Goal: Transaction & Acquisition: Obtain resource

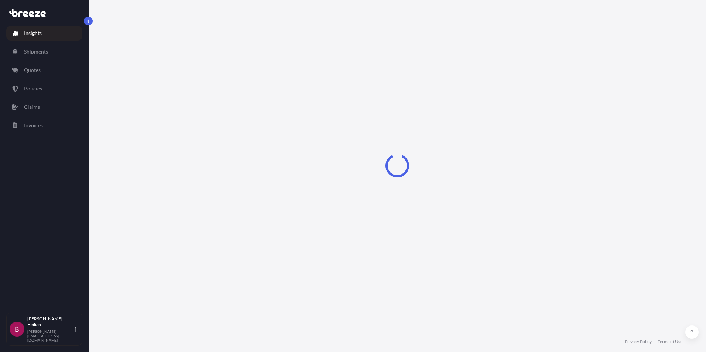
select select "2025"
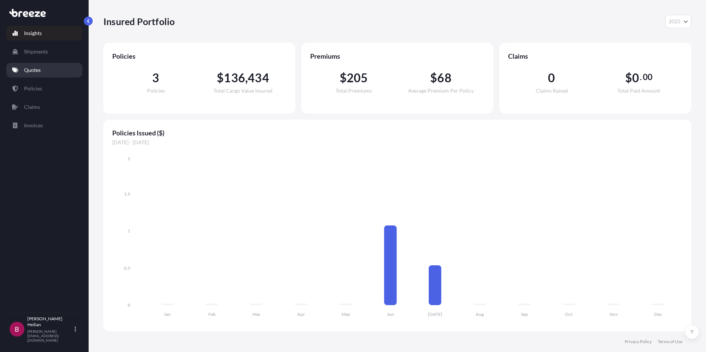
click at [21, 69] on link "Quotes" at bounding box center [44, 70] width 76 height 15
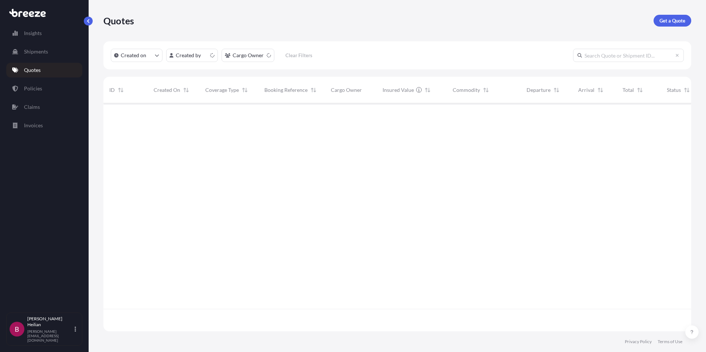
scroll to position [227, 582]
click at [680, 20] on p "Get a Quote" at bounding box center [672, 20] width 26 height 7
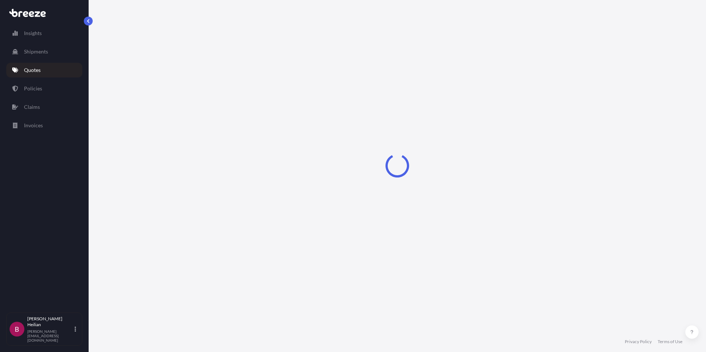
select select "Sea"
select select "1"
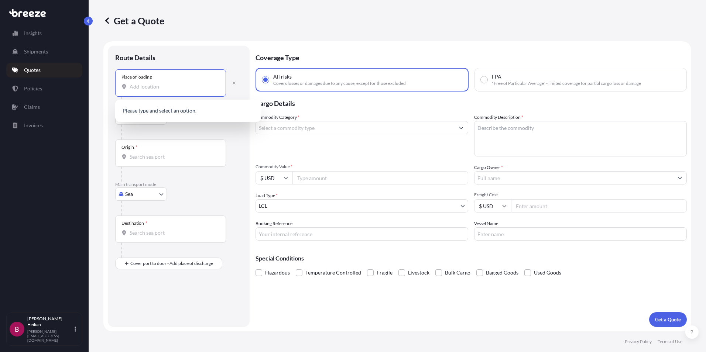
click at [141, 86] on input "Place of loading" at bounding box center [173, 86] width 87 height 7
paste input "Indianola, MS 38751"
click at [176, 112] on span "Indianola, MS 38751, [GEOGRAPHIC_DATA]" at bounding box center [191, 111] width 102 height 7
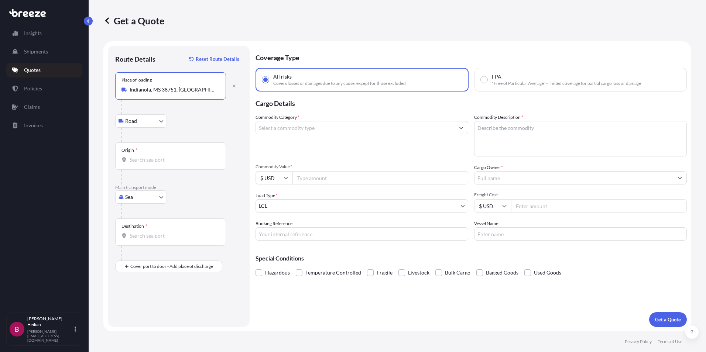
type input "Indianola, MS 38751, [GEOGRAPHIC_DATA]"
click at [153, 163] on input "Origin *" at bounding box center [173, 159] width 87 height 7
click at [147, 165] on div "Origin *" at bounding box center [170, 156] width 111 height 27
click at [147, 164] on input "Origin * Please select an origin" at bounding box center [173, 159] width 87 height 7
click at [143, 161] on input "Origin * Please select an origin" at bounding box center [173, 159] width 87 height 7
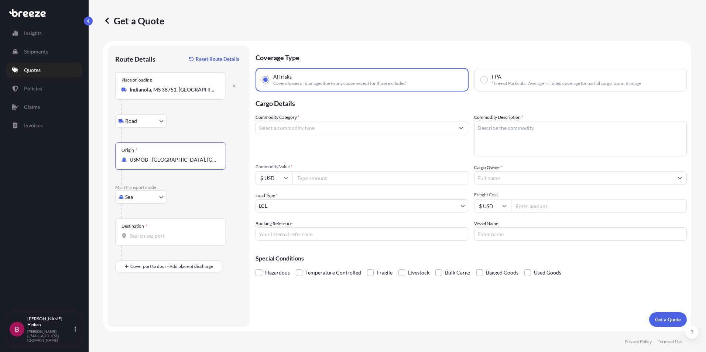
type input "USMOB - [GEOGRAPHIC_DATA], [GEOGRAPHIC_DATA]"
click at [157, 240] on div "Destination *" at bounding box center [170, 232] width 111 height 27
click at [157, 240] on input "Destination *" at bounding box center [173, 235] width 87 height 7
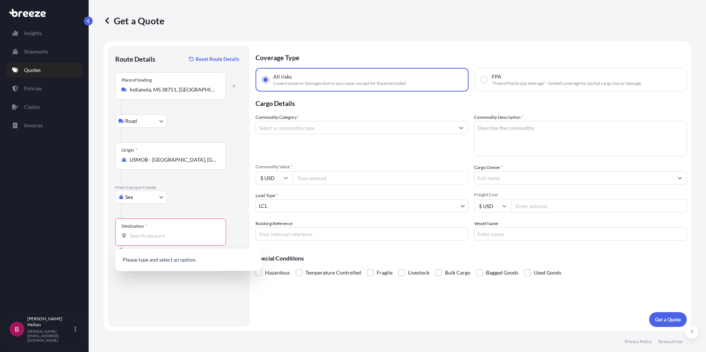
click at [154, 231] on div "Destination *" at bounding box center [170, 232] width 111 height 27
click at [154, 232] on input "Destination * Please select a destination" at bounding box center [173, 235] width 87 height 7
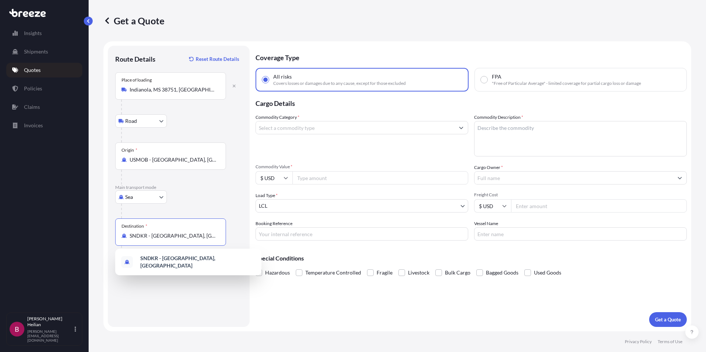
click at [176, 239] on input "SNDKR - [GEOGRAPHIC_DATA], [GEOGRAPHIC_DATA]" at bounding box center [173, 235] width 87 height 7
drag, startPoint x: 189, startPoint y: 237, endPoint x: 108, endPoint y: 243, distance: 81.8
click at [108, 243] on div "Route Details Reset Route Details Place of loading [GEOGRAPHIC_DATA] Rail Origi…" at bounding box center [179, 186] width 142 height 281
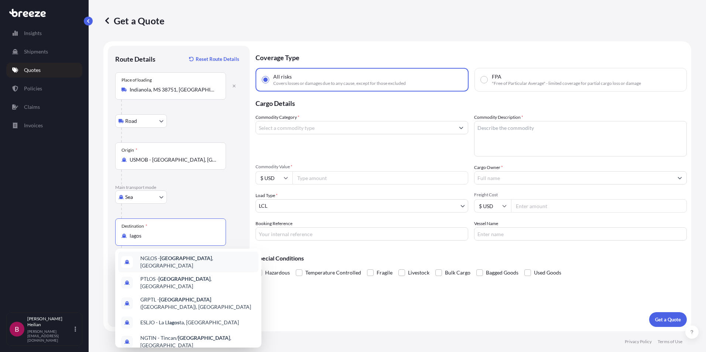
click at [177, 263] on span "NGLOS - [GEOGRAPHIC_DATA] , [GEOGRAPHIC_DATA]" at bounding box center [197, 262] width 115 height 15
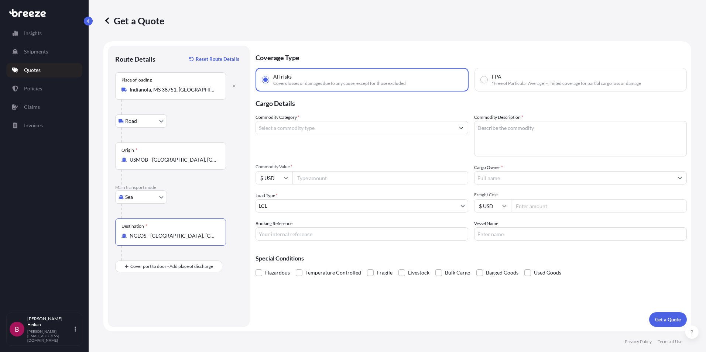
type input "NGLOS - [GEOGRAPHIC_DATA], [GEOGRAPHIC_DATA]"
click at [351, 131] on input "Commodity Category *" at bounding box center [355, 127] width 199 height 13
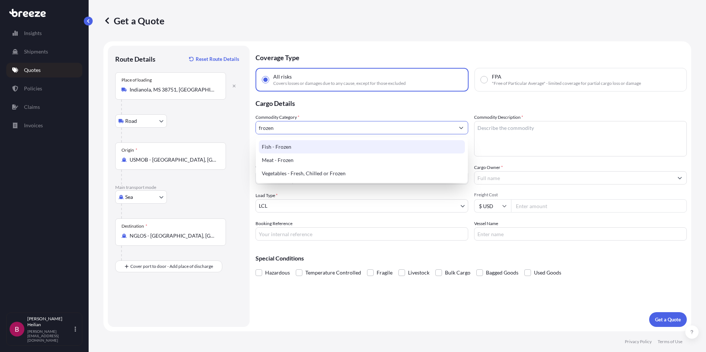
click at [291, 148] on div "Fish - Frozen" at bounding box center [362, 146] width 206 height 13
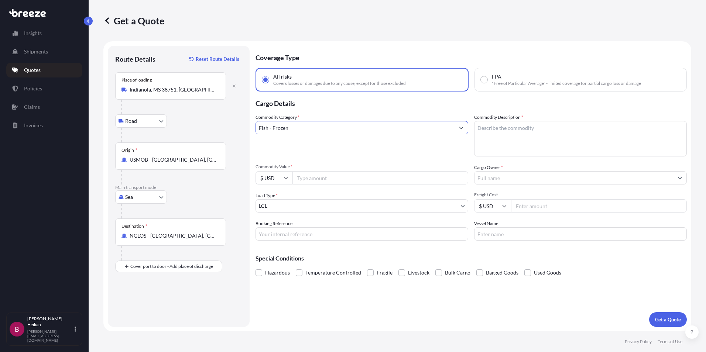
type input "Fish - Frozen"
click at [541, 133] on textarea "Commodity Description *" at bounding box center [580, 138] width 213 height 35
type textarea "S"
type textarea "Frozen Silver Carp"
click at [301, 180] on input "Commodity Value *" at bounding box center [380, 177] width 176 height 13
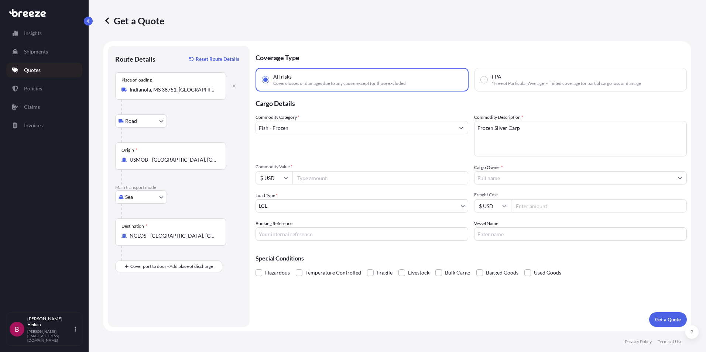
click at [405, 179] on input "Commodity Value *" at bounding box center [380, 177] width 176 height 13
type input "50000"
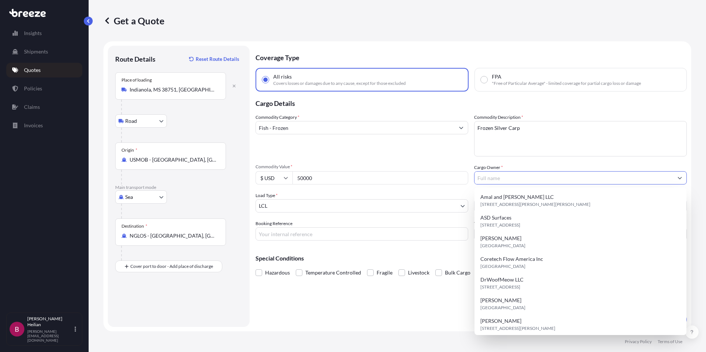
click at [508, 178] on input "Cargo Owner *" at bounding box center [573, 177] width 199 height 13
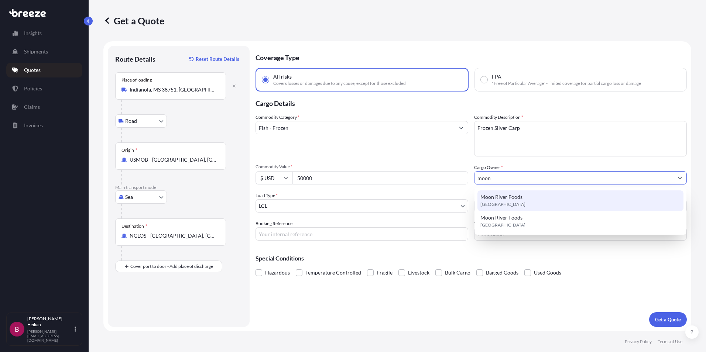
click at [531, 176] on input "moon" at bounding box center [573, 177] width 199 height 13
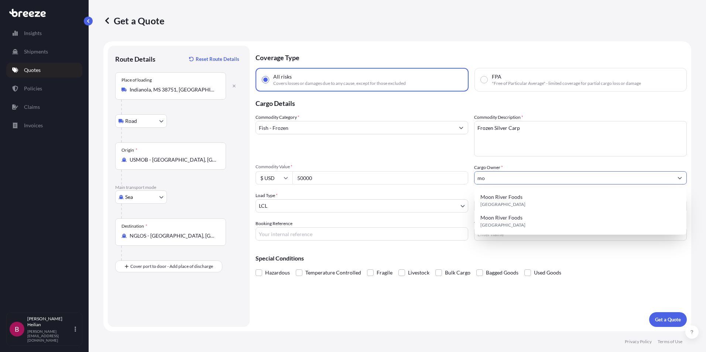
type input "m"
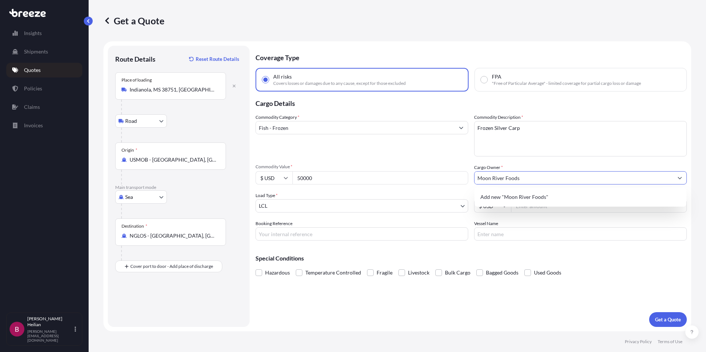
type input "Moon River Foods"
click at [334, 203] on body "0 options available. 1 option available. 0 options available. 1 option availabl…" at bounding box center [353, 176] width 706 height 352
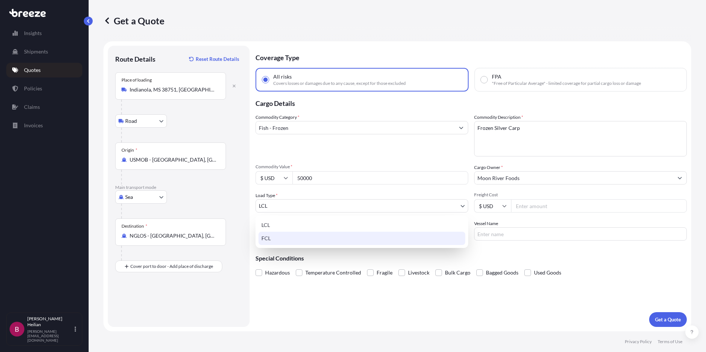
click at [318, 238] on div "FCL" at bounding box center [361, 238] width 207 height 13
select select "2"
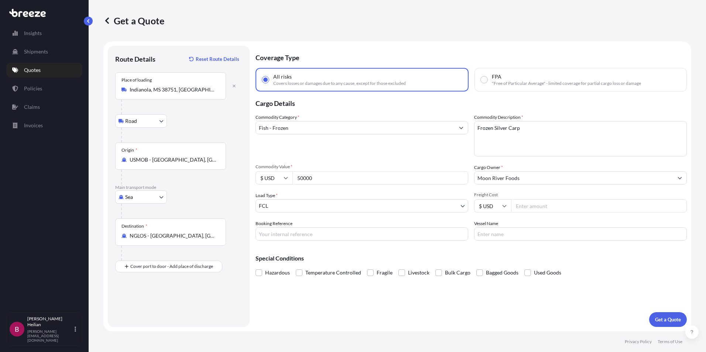
click at [541, 208] on input "Freight Cost" at bounding box center [599, 205] width 176 height 13
click at [547, 205] on input "Freight Cost" at bounding box center [599, 205] width 176 height 13
type input "6500"
click at [509, 260] on p "Special Conditions" at bounding box center [470, 258] width 431 height 6
click at [326, 231] on input "Booking Reference" at bounding box center [361, 233] width 213 height 13
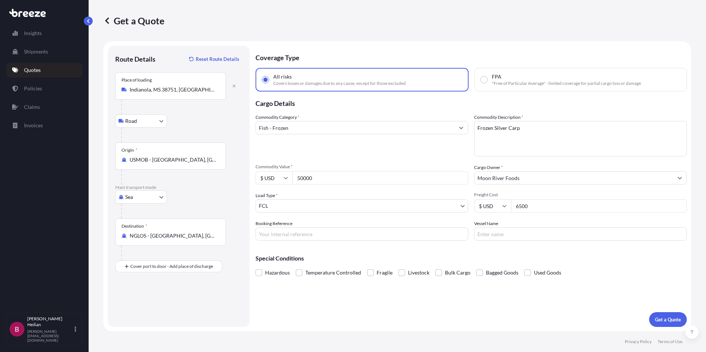
click at [457, 260] on p "Special Conditions" at bounding box center [470, 258] width 431 height 6
click at [294, 275] on div "Hazardous Temperature Controlled Fragile Livestock Bulk Cargo Bagged Goods Used…" at bounding box center [470, 272] width 431 height 11
click at [297, 274] on span at bounding box center [299, 273] width 7 height 7
click at [296, 267] on input "Temperature Controlled" at bounding box center [296, 267] width 0 height 0
click at [666, 321] on p "Get a Quote" at bounding box center [668, 319] width 26 height 7
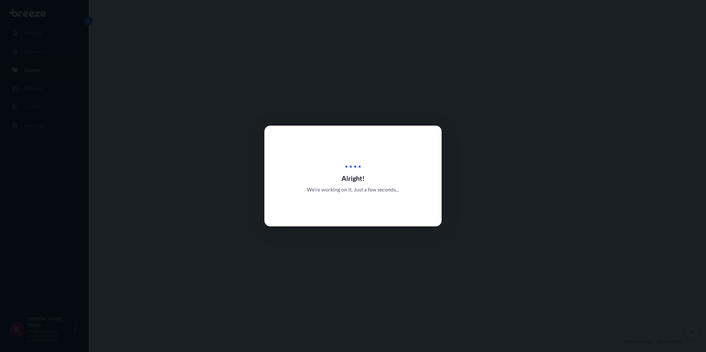
select select "Road"
select select "Sea"
select select "2"
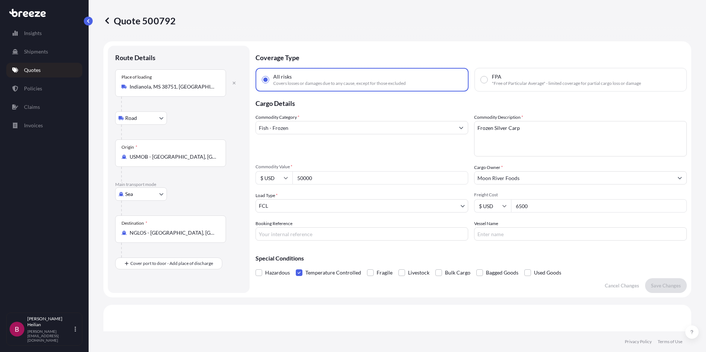
click at [179, 235] on input "NGLOS - [GEOGRAPHIC_DATA], [GEOGRAPHIC_DATA]" at bounding box center [173, 232] width 87 height 7
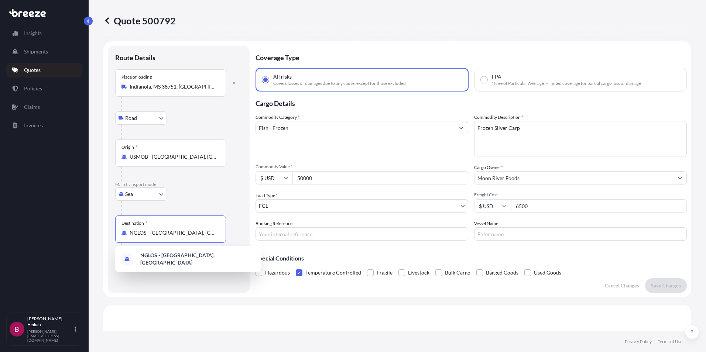
drag, startPoint x: 190, startPoint y: 234, endPoint x: 91, endPoint y: 229, distance: 99.0
click at [91, 229] on div "Quote 500792 Route Details Place of loading [GEOGRAPHIC_DATA] Road Road Rail Or…" at bounding box center [397, 166] width 617 height 332
type input "b"
click at [182, 257] on span "BJCOO - Coton ou, [GEOGRAPHIC_DATA]" at bounding box center [187, 257] width 95 height 7
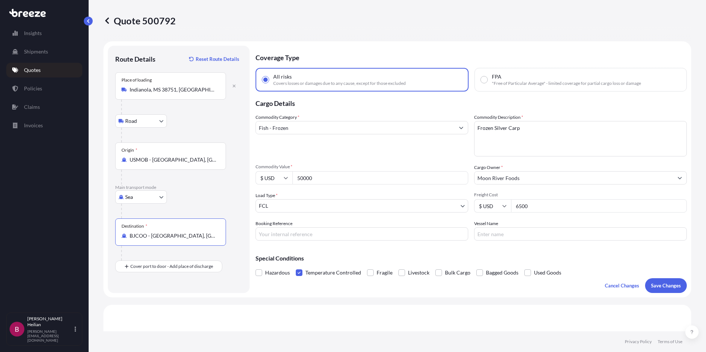
type input "BJCOO - [GEOGRAPHIC_DATA], [GEOGRAPHIC_DATA]"
click at [36, 70] on p "Quotes" at bounding box center [32, 69] width 17 height 7
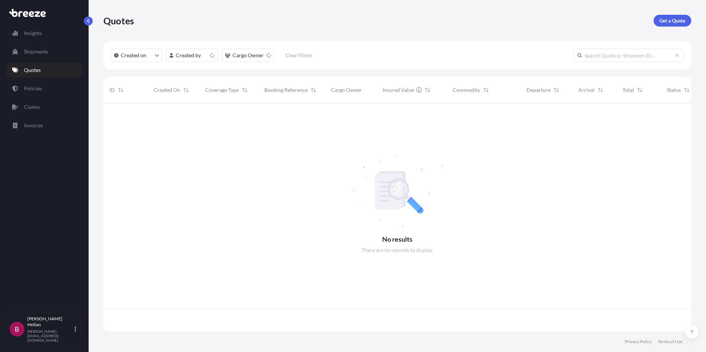
scroll to position [227, 582]
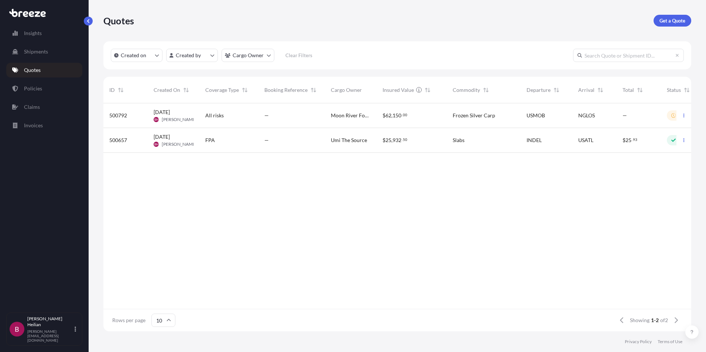
click at [355, 113] on span "Moon River Foods" at bounding box center [351, 115] width 40 height 7
select select "Road"
select select "Sea"
select select "2"
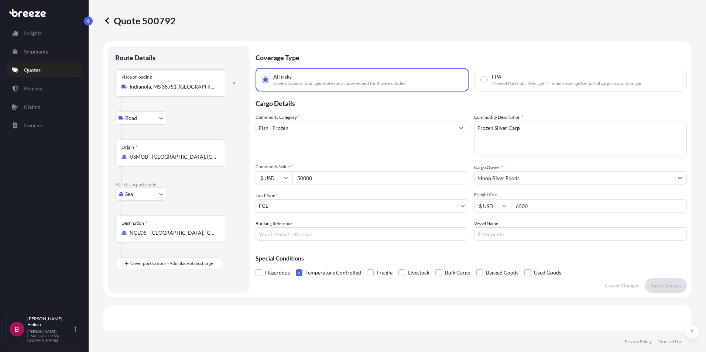
click at [36, 69] on p "Quotes" at bounding box center [32, 69] width 17 height 7
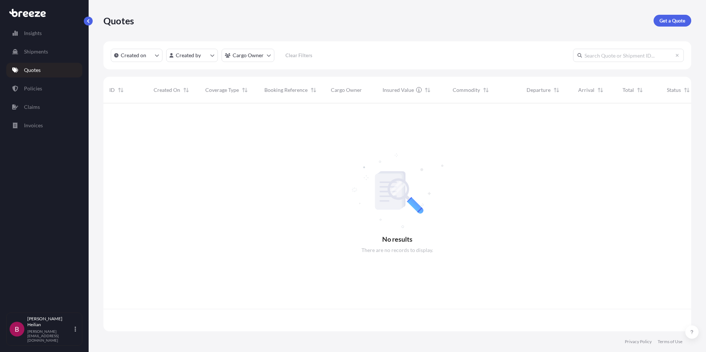
scroll to position [227, 582]
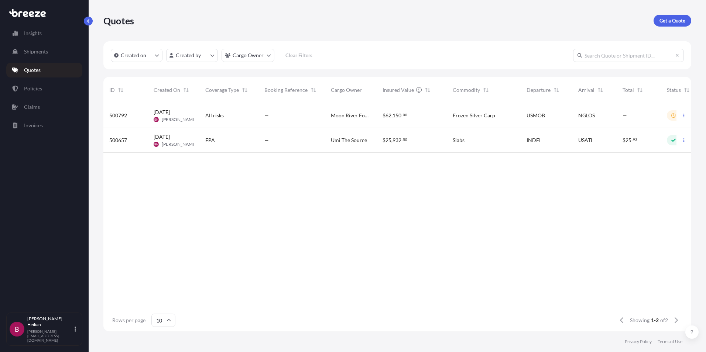
drag, startPoint x: 362, startPoint y: 114, endPoint x: 332, endPoint y: 116, distance: 30.3
click at [332, 115] on span "Moon River Foods" at bounding box center [351, 115] width 40 height 7
select select "Road"
select select "Sea"
select select "2"
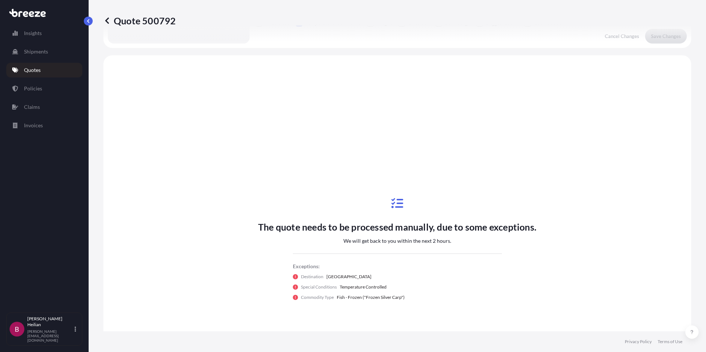
scroll to position [268, 0]
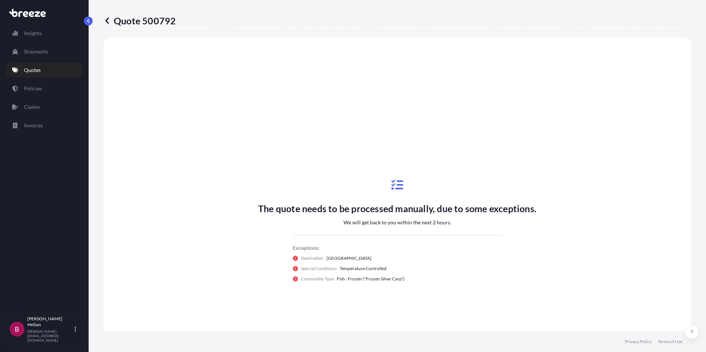
click at [35, 70] on p "Quotes" at bounding box center [32, 69] width 17 height 7
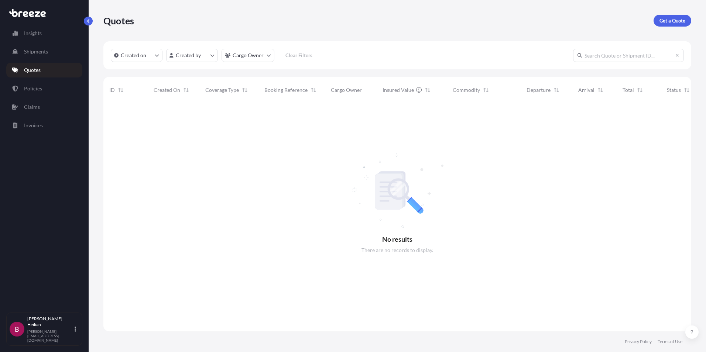
scroll to position [227, 582]
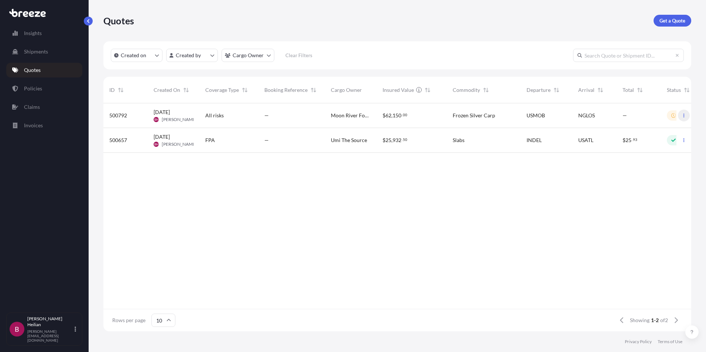
click at [684, 118] on button "button" at bounding box center [684, 116] width 12 height 12
click at [651, 133] on p "Duplicate quote" at bounding box center [654, 130] width 37 height 7
select select "Road"
select select "Sea"
select select "2"
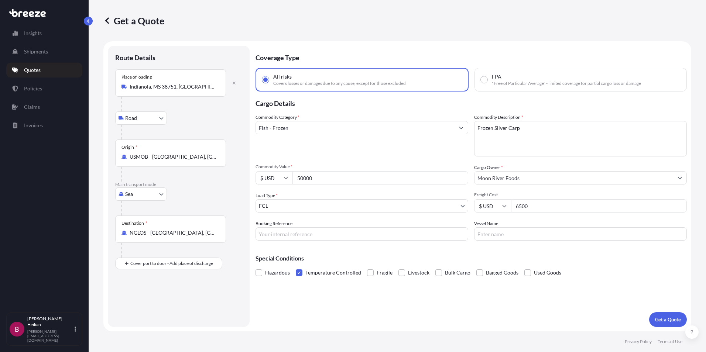
click at [168, 237] on div "Destination * NGLOS - [GEOGRAPHIC_DATA], [GEOGRAPHIC_DATA]" at bounding box center [170, 229] width 111 height 27
click at [168, 237] on input "NGLOS - [GEOGRAPHIC_DATA], [GEOGRAPHIC_DATA]" at bounding box center [173, 232] width 87 height 7
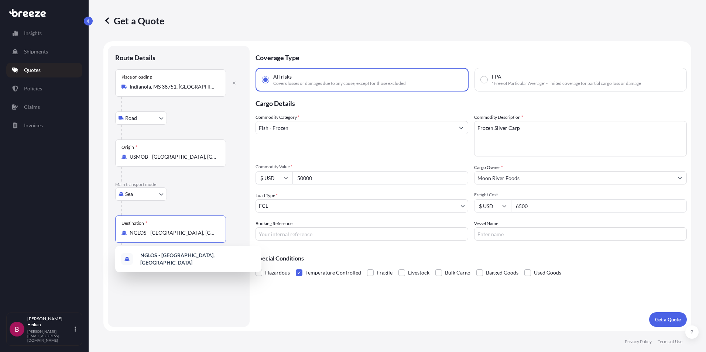
drag, startPoint x: 196, startPoint y: 232, endPoint x: 100, endPoint y: 233, distance: 96.0
click at [100, 233] on div "Get a Quote Route Details Place of loading [GEOGRAPHIC_DATA] Road Road Rail Ori…" at bounding box center [397, 166] width 617 height 332
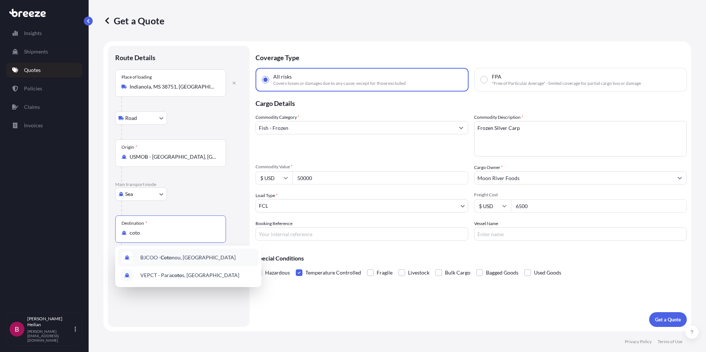
click at [187, 259] on span "BJCOO - [PERSON_NAME], [GEOGRAPHIC_DATA]" at bounding box center [187, 257] width 95 height 7
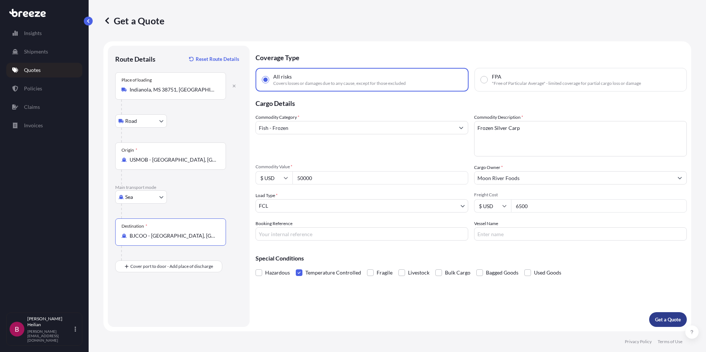
type input "BJCOO - [GEOGRAPHIC_DATA], [GEOGRAPHIC_DATA]"
click at [672, 318] on p "Get a Quote" at bounding box center [668, 319] width 26 height 7
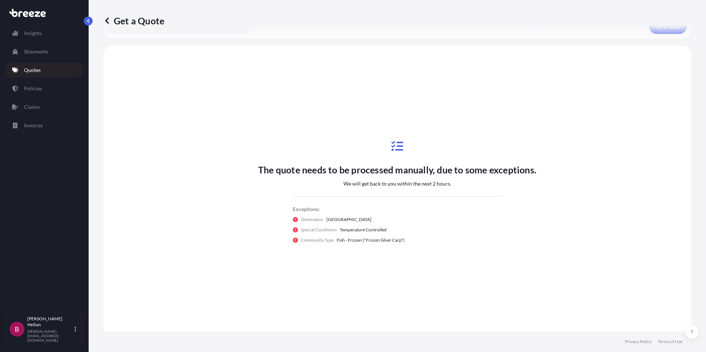
scroll to position [343, 0]
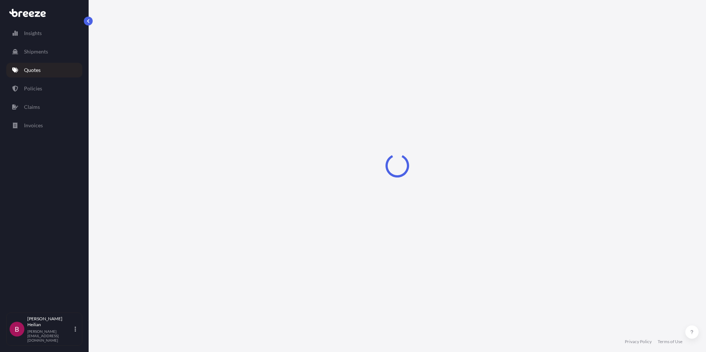
select select "Road"
select select "Sea"
select select "2"
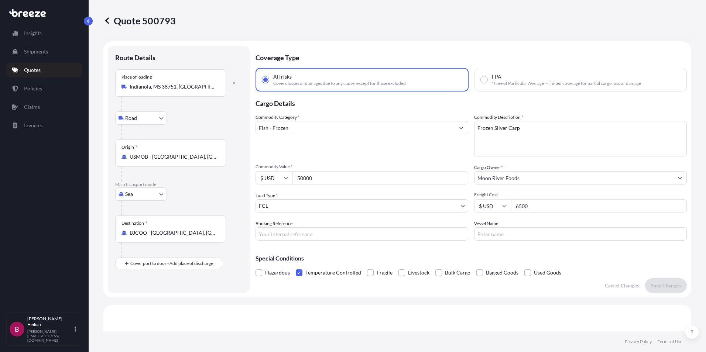
click at [81, 22] on div "Insights Shipments Quotes Policies Claims Invoices" at bounding box center [44, 166] width 76 height 294
click at [33, 68] on p "Quotes" at bounding box center [32, 69] width 17 height 7
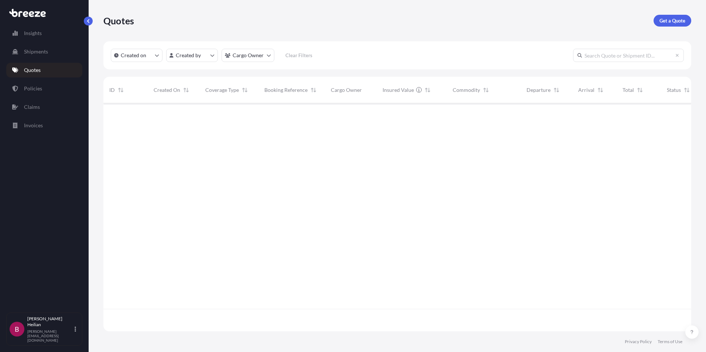
scroll to position [227, 582]
